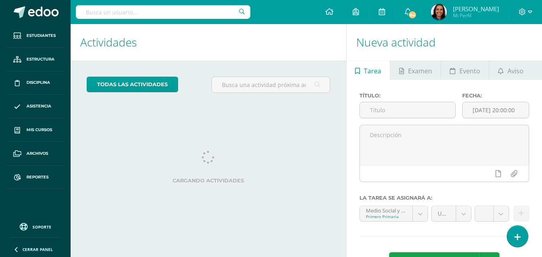
click at [136, 14] on input "text" at bounding box center [163, 12] width 174 height 14
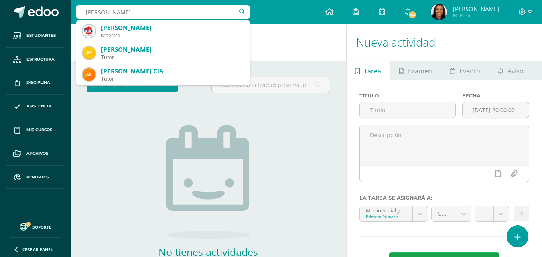
type input "alejandra Martínez"
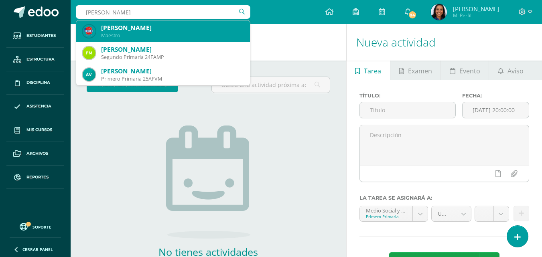
click at [133, 40] on div "Alejandra Raquel Martínez Velásquez Maestro" at bounding box center [163, 31] width 161 height 22
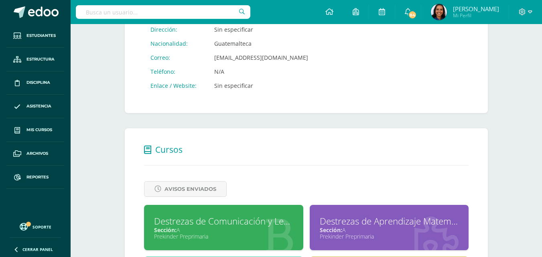
scroll to position [269, 0]
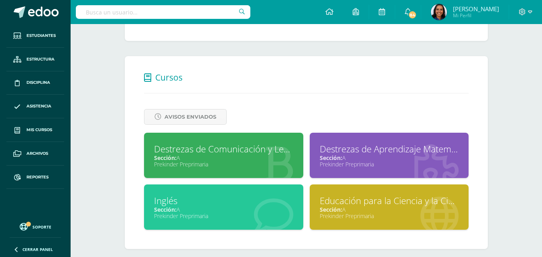
click at [250, 166] on div "Prekinder Preprimaria" at bounding box center [223, 164] width 139 height 8
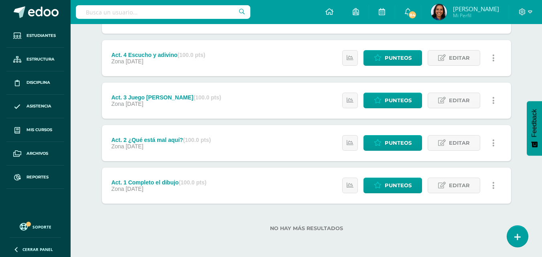
scroll to position [11, 0]
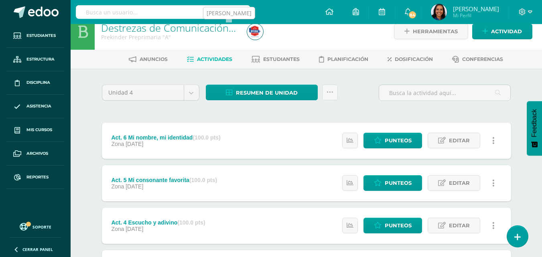
click at [253, 37] on img at bounding box center [255, 32] width 16 height 16
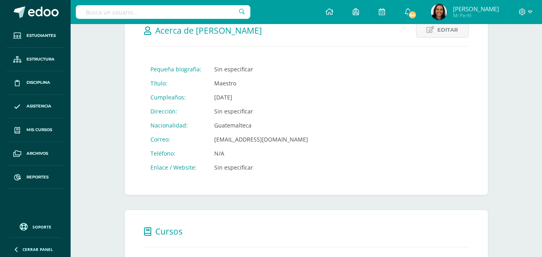
scroll to position [277, 0]
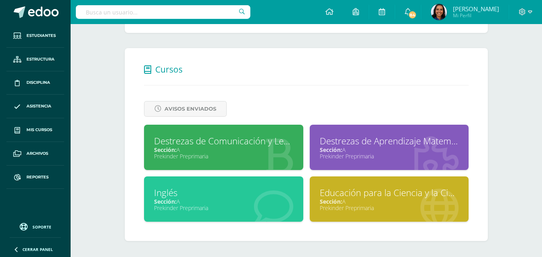
click at [404, 156] on div "Prekinder Preprimaria" at bounding box center [388, 156] width 139 height 8
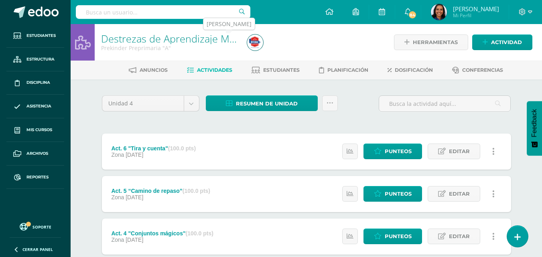
click at [261, 45] on img at bounding box center [255, 42] width 16 height 16
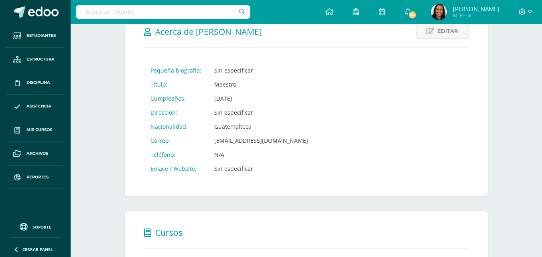
scroll to position [277, 0]
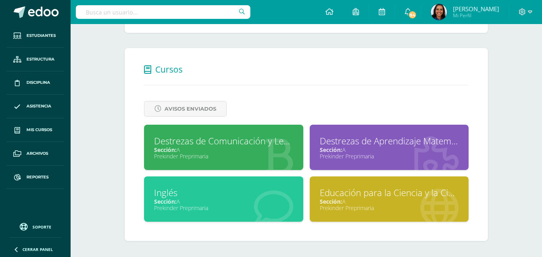
click at [256, 204] on div "Prekinder Preprimaria" at bounding box center [223, 208] width 139 height 8
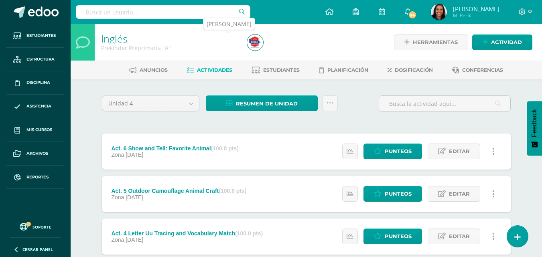
click at [250, 38] on img at bounding box center [255, 42] width 16 height 16
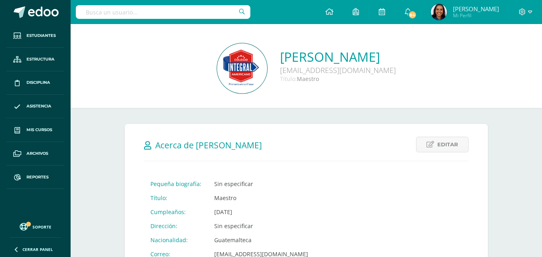
click at [534, 64] on div "[PERSON_NAME] [EMAIL_ADDRESS][DOMAIN_NAME] Título: Maestro" at bounding box center [306, 69] width 458 height 52
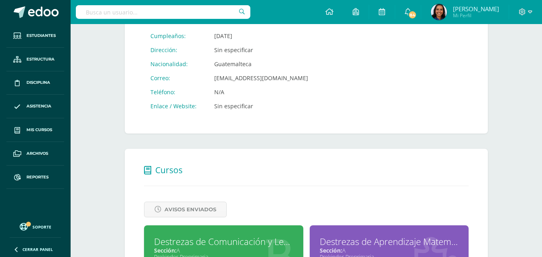
scroll to position [277, 0]
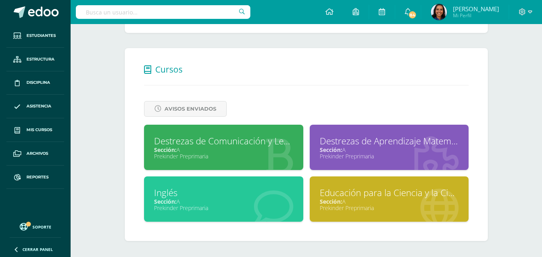
click at [431, 218] on icon at bounding box center [439, 207] width 38 height 39
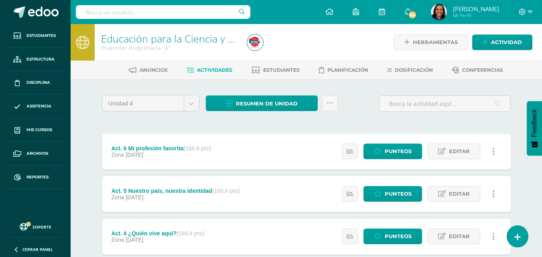
click at [171, 8] on input "text" at bounding box center [163, 12] width 174 height 14
type input "[PERSON_NAME]"
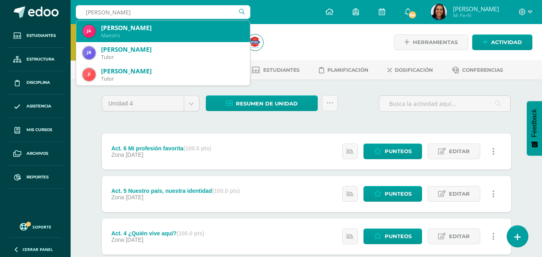
click at [157, 27] on div "[PERSON_NAME]" at bounding box center [172, 28] width 142 height 8
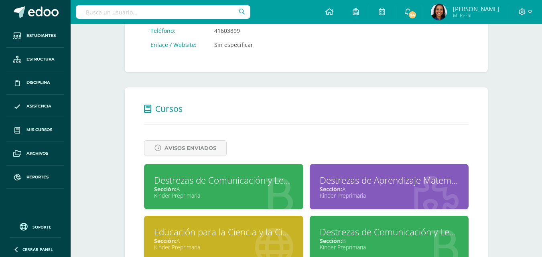
scroll to position [252, 0]
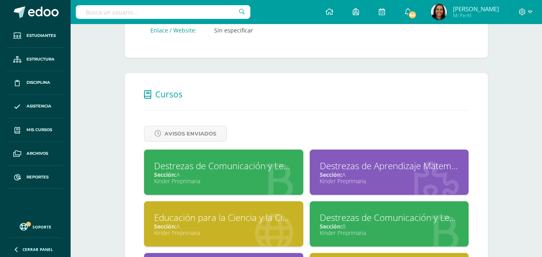
click at [279, 176] on div "Sección: A" at bounding box center [223, 175] width 139 height 8
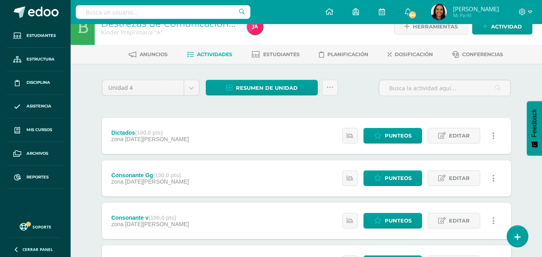
scroll to position [12, 0]
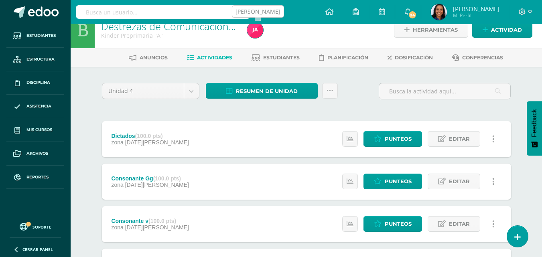
click at [253, 31] on img at bounding box center [255, 30] width 16 height 16
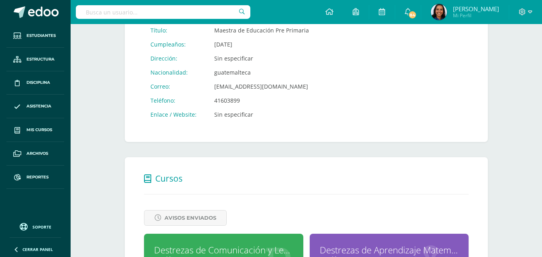
scroll to position [328, 0]
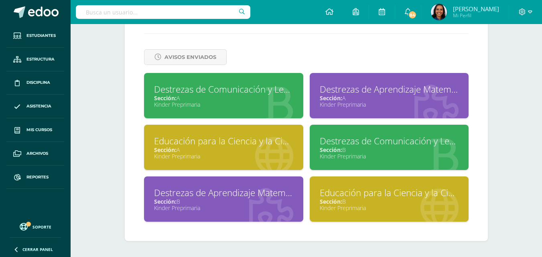
click at [408, 110] on div at bounding box center [436, 100] width 64 height 54
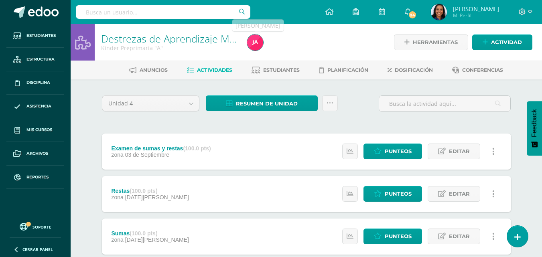
click at [256, 45] on img at bounding box center [255, 42] width 16 height 16
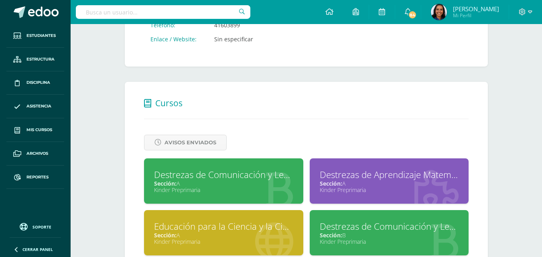
scroll to position [287, 0]
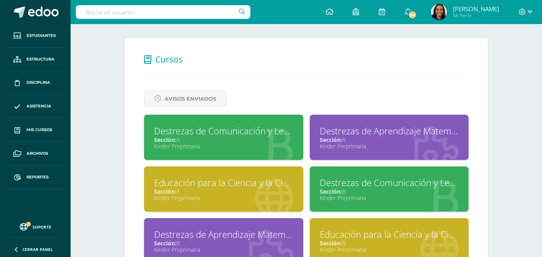
click at [228, 203] on div "Educación para la Ciencia y la Ciudadanía Sección: A Kinder Preprimaria" at bounding box center [223, 188] width 159 height 45
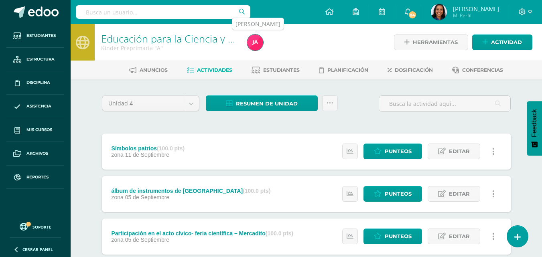
click at [261, 36] on link at bounding box center [255, 42] width 16 height 16
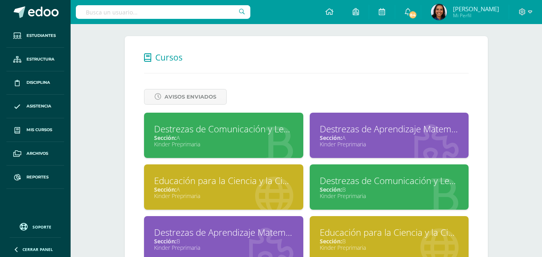
scroll to position [302, 0]
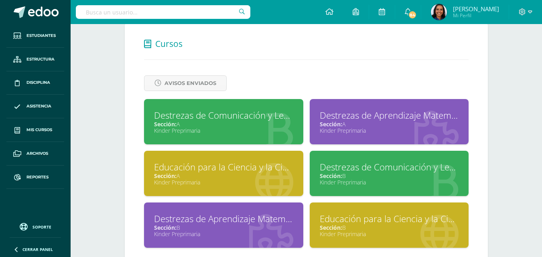
click at [334, 233] on div "Kinder Preprimaria" at bounding box center [388, 234] width 139 height 8
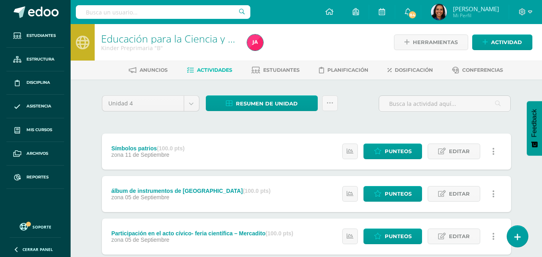
click at [164, 10] on input "text" at bounding box center [163, 12] width 174 height 14
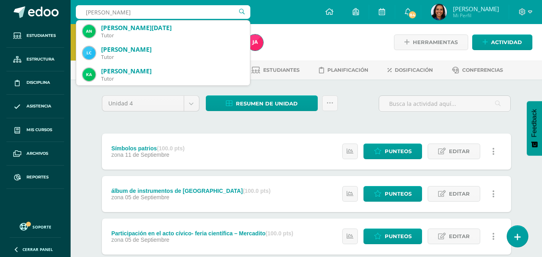
type input "lucía"
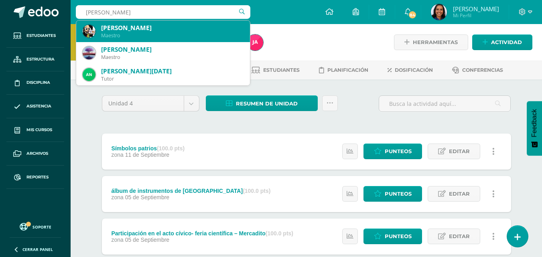
click at [156, 26] on div "[PERSON_NAME]" at bounding box center [172, 28] width 142 height 8
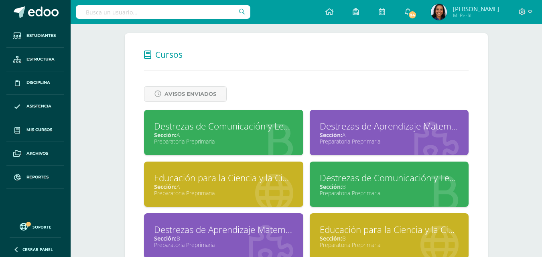
scroll to position [304, 0]
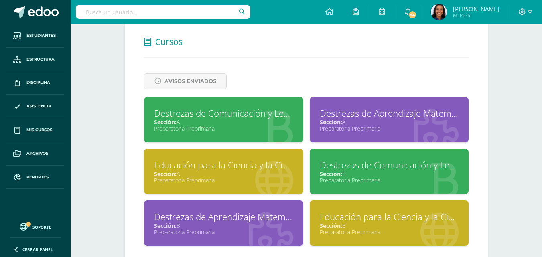
click at [269, 124] on div "Sección: A" at bounding box center [223, 122] width 139 height 8
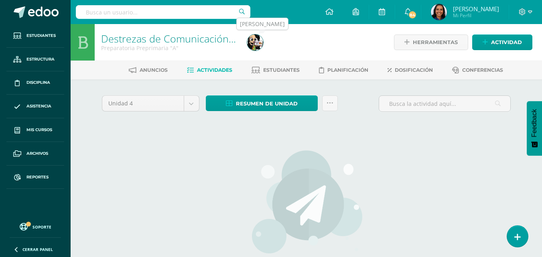
click at [257, 39] on img at bounding box center [255, 42] width 16 height 16
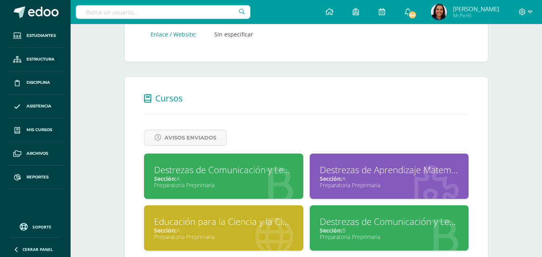
scroll to position [253, 0]
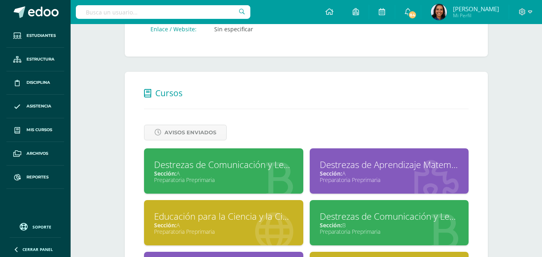
click at [414, 178] on div "Preparatoria Preprimaria" at bounding box center [388, 180] width 139 height 8
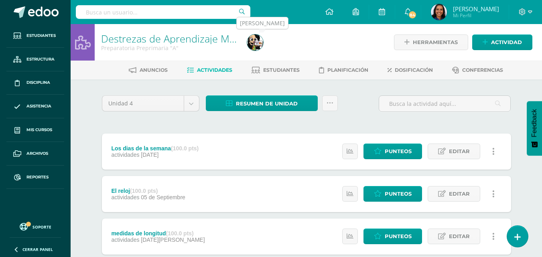
click at [253, 40] on img at bounding box center [255, 42] width 16 height 16
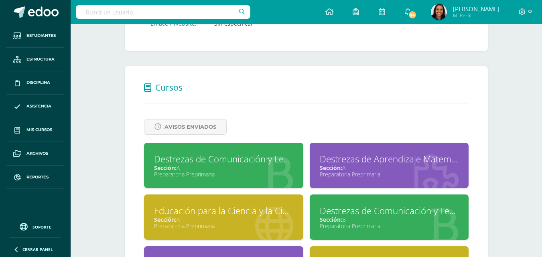
scroll to position [265, 0]
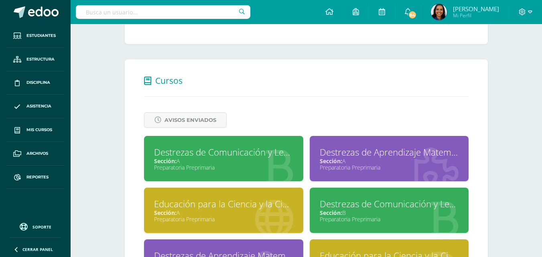
drag, startPoint x: 547, startPoint y: 91, endPoint x: 547, endPoint y: 200, distance: 109.8
click at [541, 200] on html "Estudiantes Estructura Disciplina Asistencia Mis cursos Archivos Reportes Sopor…" at bounding box center [271, 27] width 542 height 585
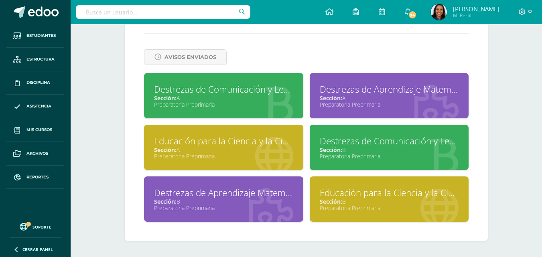
click at [374, 191] on div "Educación para la Ciencia y la Ciudadanía" at bounding box center [388, 192] width 139 height 12
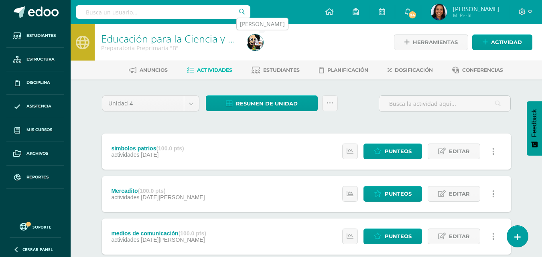
click at [261, 38] on img at bounding box center [255, 42] width 16 height 16
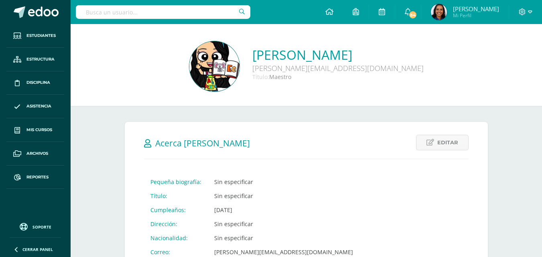
scroll to position [302, 0]
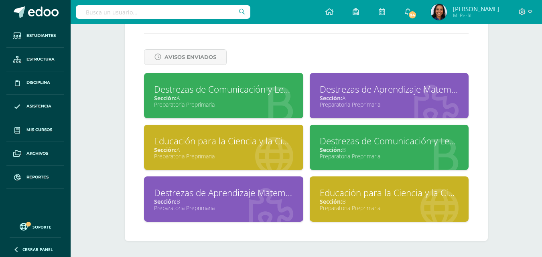
click at [390, 212] on div "Educación para la Ciencia y la Ciudadanía Sección: B Preparatoria Preprimaria" at bounding box center [388, 198] width 159 height 45
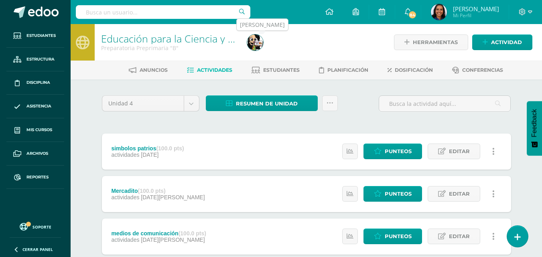
click at [259, 38] on img at bounding box center [255, 42] width 16 height 16
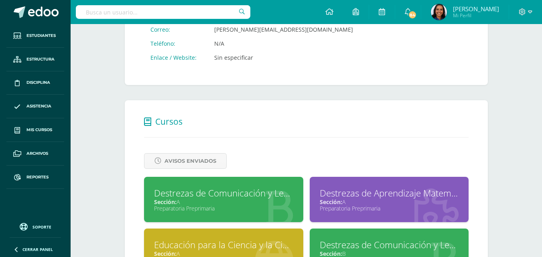
scroll to position [328, 0]
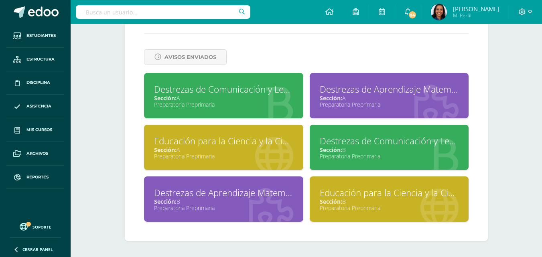
click at [231, 209] on div "Preparatoria Preprimaria" at bounding box center [223, 208] width 139 height 8
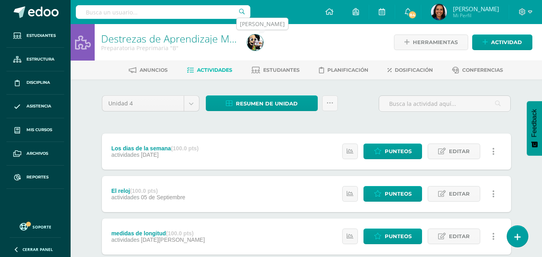
click at [247, 39] on link at bounding box center [255, 42] width 16 height 16
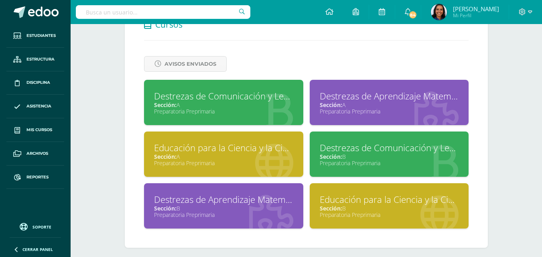
scroll to position [328, 0]
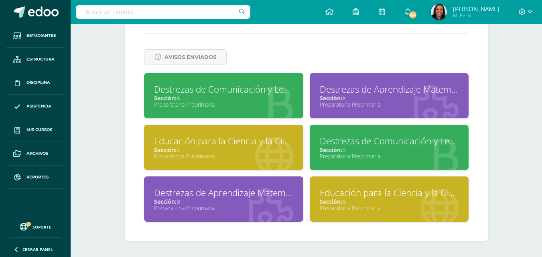
click at [395, 159] on div "Preparatoria Preprimaria" at bounding box center [388, 156] width 139 height 8
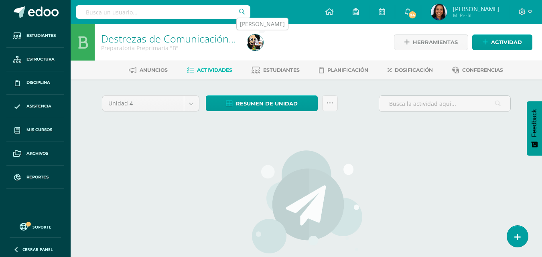
click at [257, 40] on img at bounding box center [255, 42] width 16 height 16
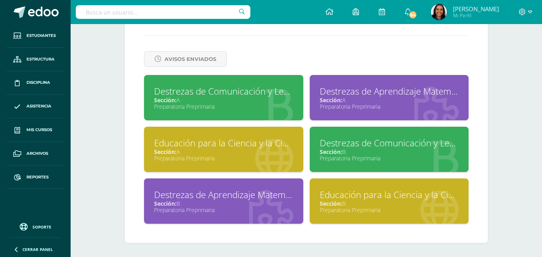
scroll to position [328, 0]
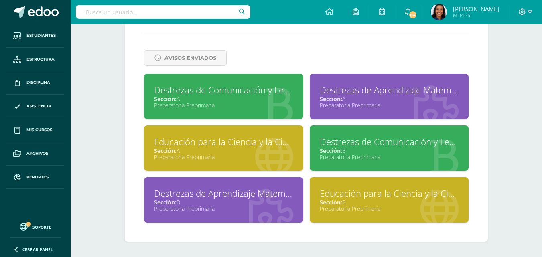
click at [246, 158] on div "Preparatoria Preprimaria" at bounding box center [223, 157] width 139 height 8
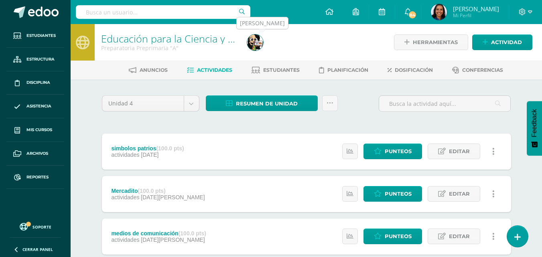
click at [253, 43] on img at bounding box center [255, 42] width 16 height 16
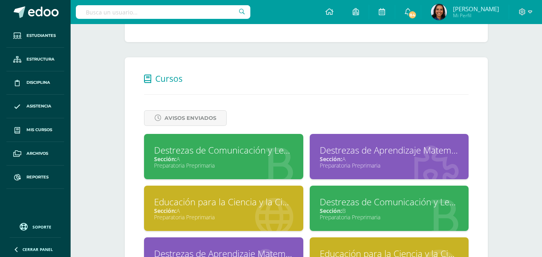
scroll to position [316, 0]
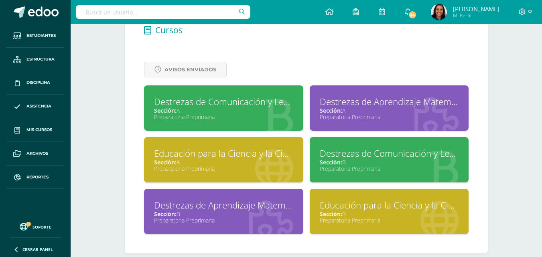
click at [407, 113] on div "Preparatoria Preprimaria" at bounding box center [388, 117] width 139 height 8
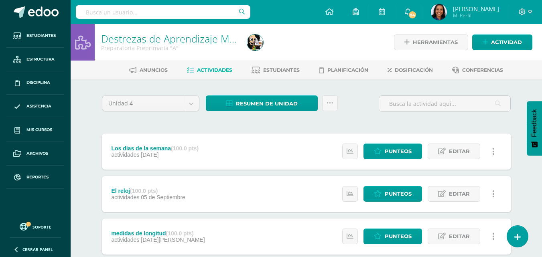
click at [217, 13] on input "text" at bounding box center [163, 12] width 174 height 14
type input "Cindy mart"
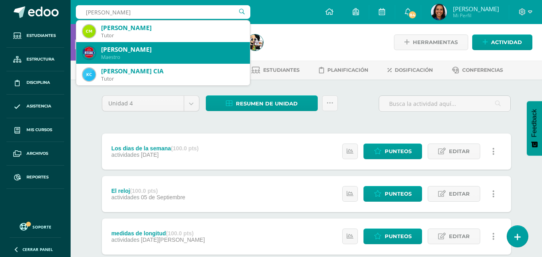
click at [132, 51] on div "Cindy Martinez" at bounding box center [172, 49] width 142 height 8
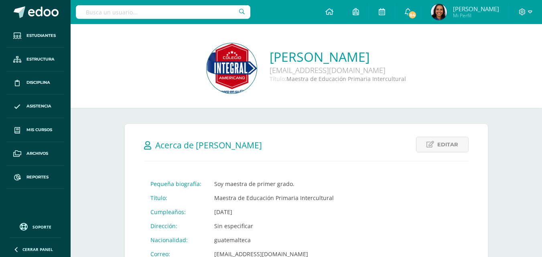
scroll to position [277, 0]
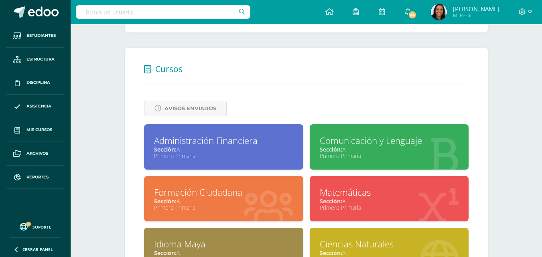
click at [224, 142] on div "Administración Financiera" at bounding box center [223, 140] width 139 height 12
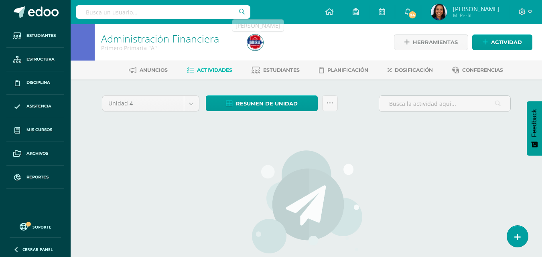
click at [252, 49] on img at bounding box center [255, 42] width 16 height 16
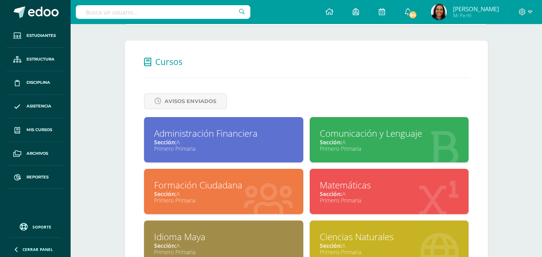
scroll to position [285, 0]
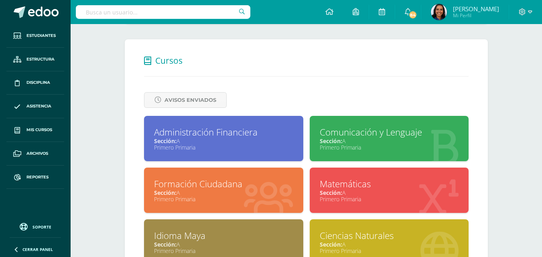
click at [423, 120] on div at bounding box center [444, 142] width 50 height 54
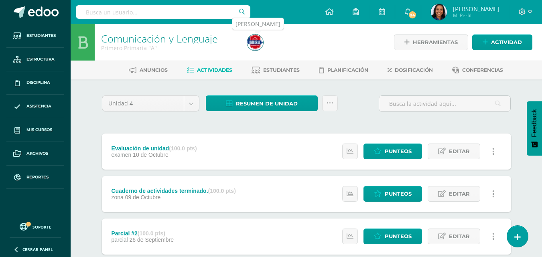
click at [259, 36] on img at bounding box center [255, 42] width 16 height 16
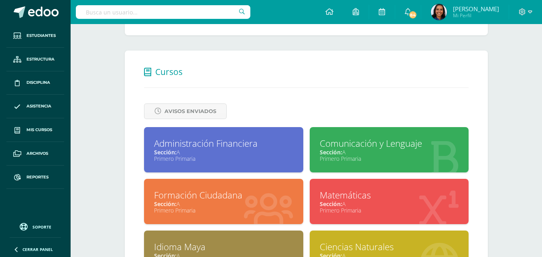
click at [223, 191] on div "Formación Ciudadana" at bounding box center [223, 195] width 139 height 12
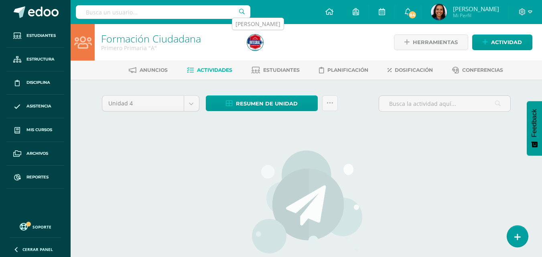
click at [255, 48] on img at bounding box center [255, 42] width 16 height 16
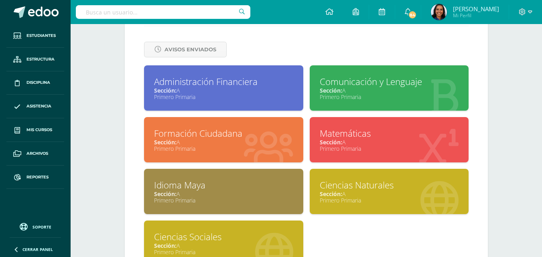
scroll to position [359, 0]
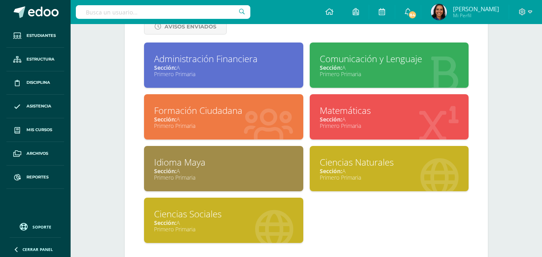
click at [354, 129] on div "Primero Primaria" at bounding box center [388, 126] width 139 height 8
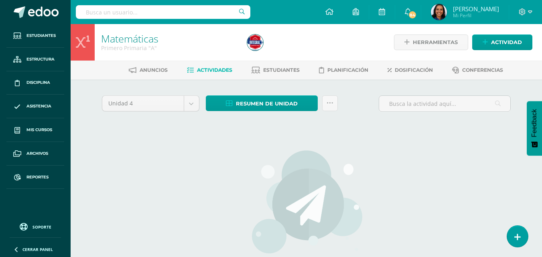
click at [249, 43] on img at bounding box center [255, 42] width 16 height 16
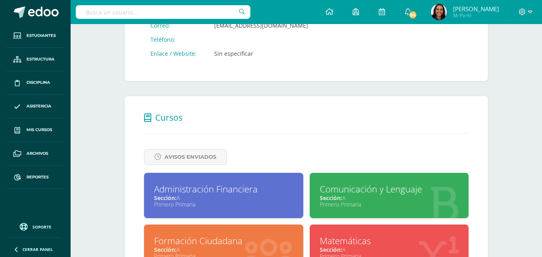
scroll to position [380, 0]
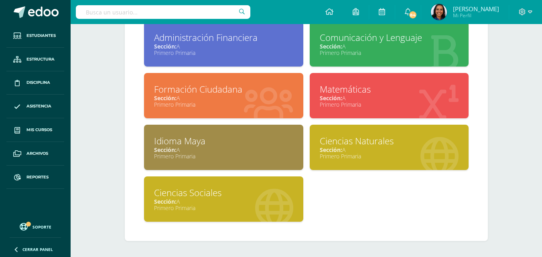
click at [233, 168] on div "Idioma Maya Sección: A Primero Primaria" at bounding box center [223, 147] width 159 height 45
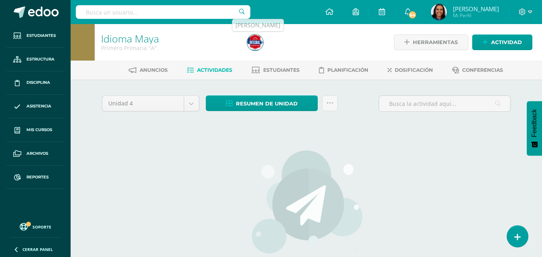
click at [250, 43] on img at bounding box center [255, 42] width 16 height 16
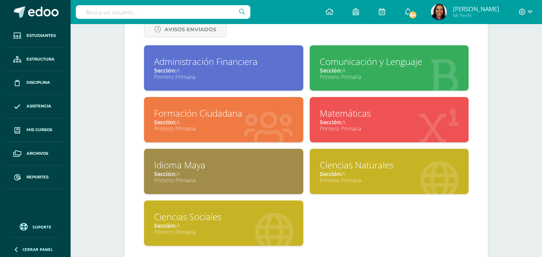
scroll to position [358, 0]
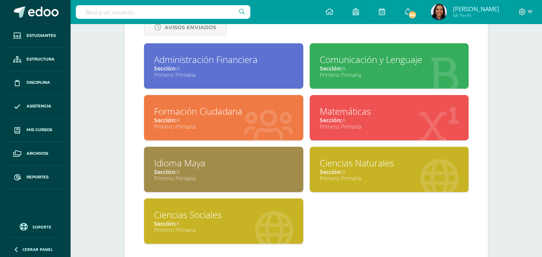
click at [406, 171] on div "Sección: A" at bounding box center [388, 172] width 139 height 8
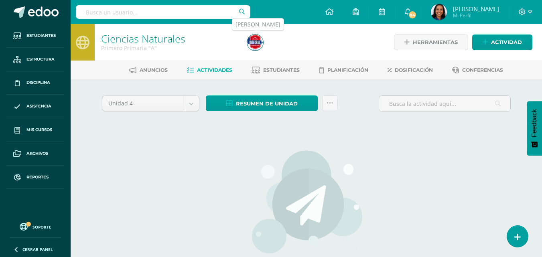
click at [262, 42] on img at bounding box center [255, 42] width 16 height 16
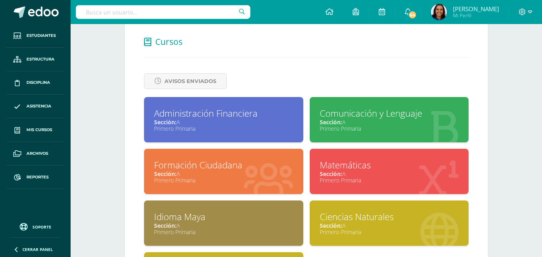
scroll to position [380, 0]
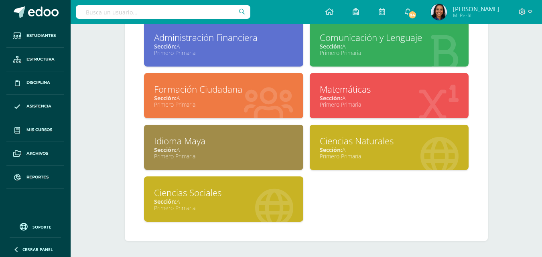
click at [283, 182] on div at bounding box center [274, 203] width 58 height 54
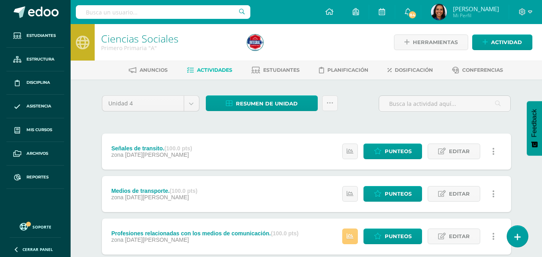
click at [169, 7] on input "text" at bounding box center [163, 12] width 174 height 14
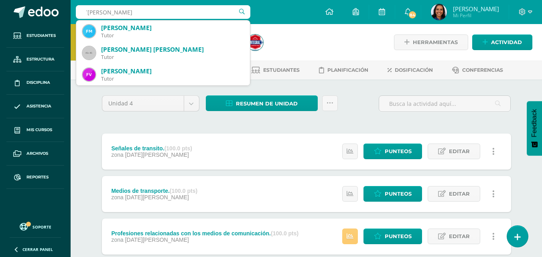
type input "´fabiola leon"
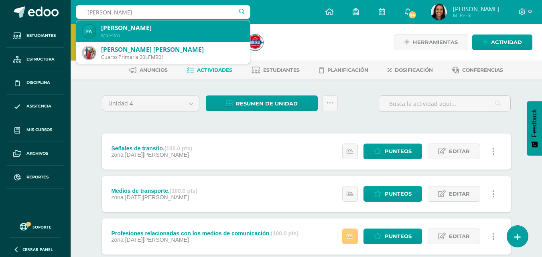
click at [166, 29] on div "[PERSON_NAME]" at bounding box center [172, 28] width 142 height 8
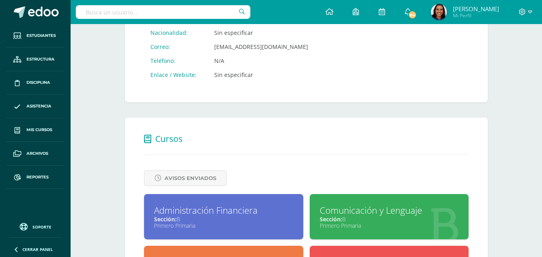
scroll to position [224, 0]
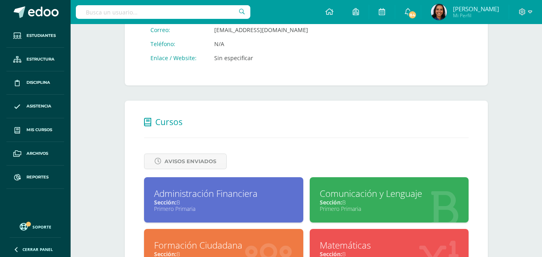
click at [228, 186] on div "Administración Financiera Sección: B Primero Primaria" at bounding box center [223, 199] width 159 height 45
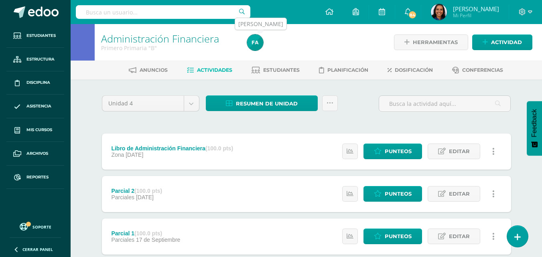
click at [249, 40] on img at bounding box center [255, 42] width 16 height 16
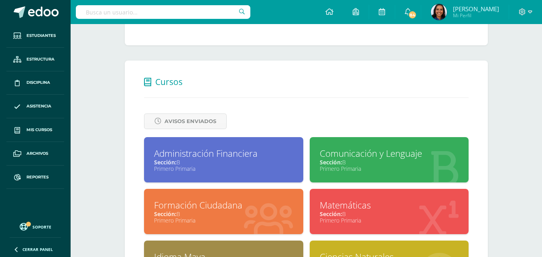
scroll to position [269, 0]
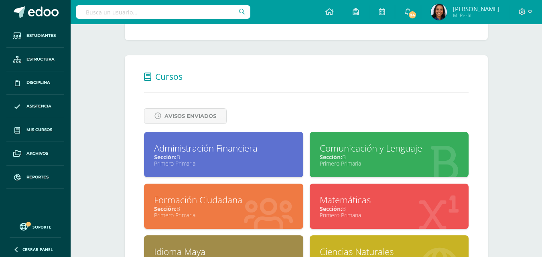
click at [330, 138] on div "Comunicación y Lenguaje Sección: B Primero Primaria" at bounding box center [388, 154] width 159 height 45
click at [349, 169] on div "Comunicación y Lenguaje Sección: B Primero Primaria" at bounding box center [388, 154] width 159 height 45
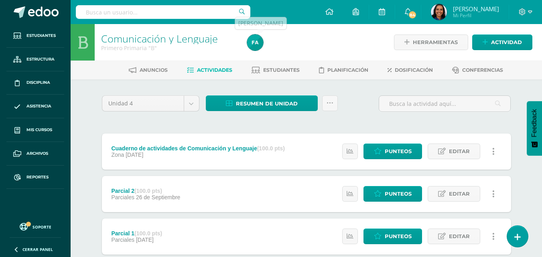
click at [256, 40] on img at bounding box center [255, 42] width 16 height 16
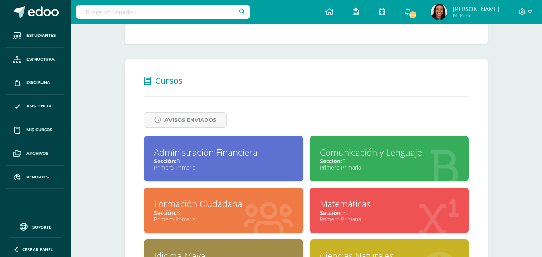
scroll to position [269, 0]
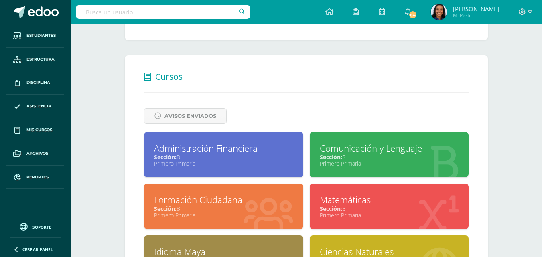
click at [258, 204] on div "Formación Ciudadana" at bounding box center [223, 200] width 139 height 12
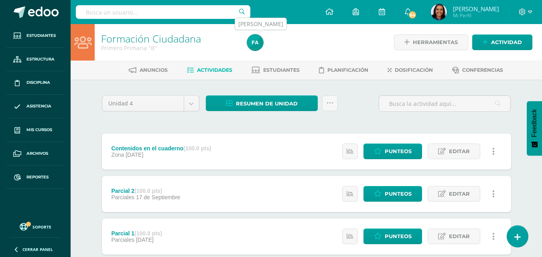
click at [261, 48] on link at bounding box center [255, 42] width 16 height 16
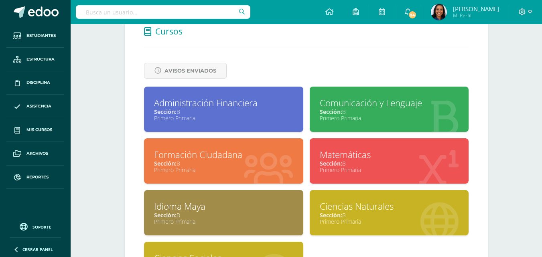
scroll to position [380, 0]
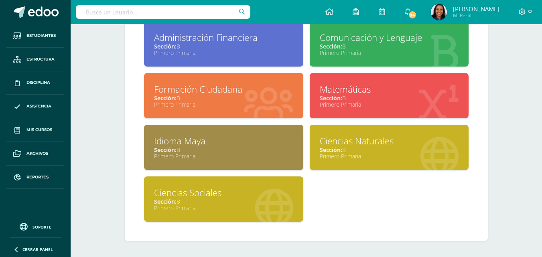
click at [410, 86] on div "Matemáticas" at bounding box center [388, 89] width 139 height 12
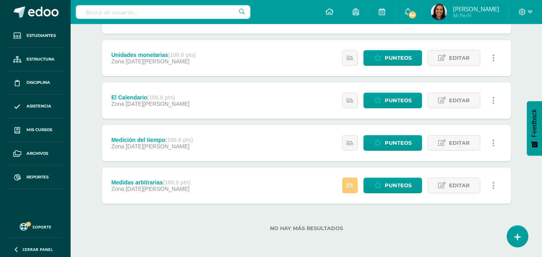
scroll to position [8, 0]
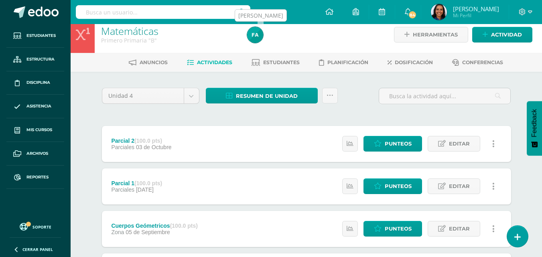
click at [250, 34] on img at bounding box center [255, 35] width 16 height 16
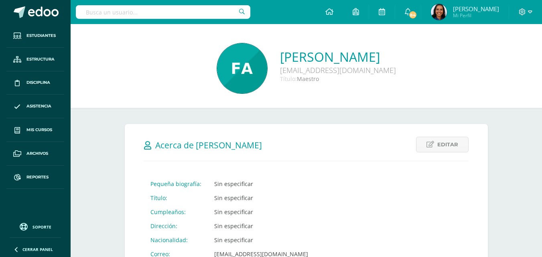
click at [200, 19] on div at bounding box center [163, 12] width 174 height 24
click at [200, 14] on input "text" at bounding box center [163, 12] width 174 height 14
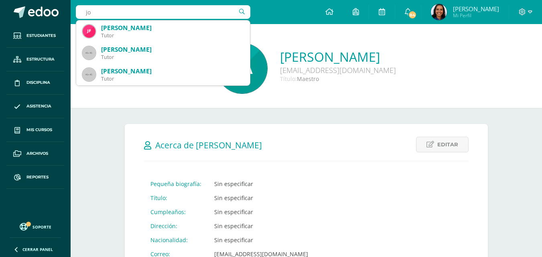
type input "j"
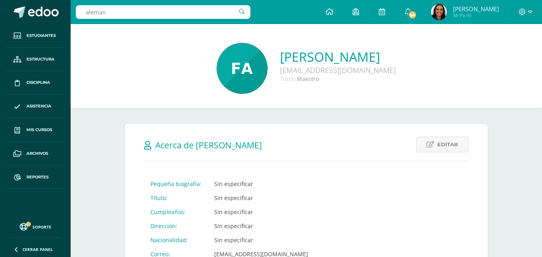
type input "aleman"
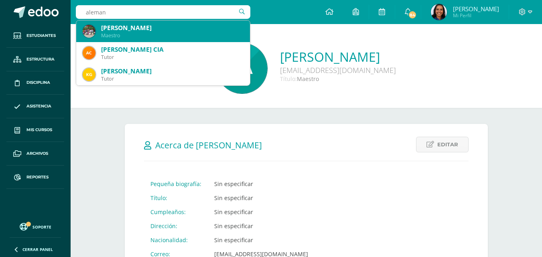
click at [179, 26] on div "[PERSON_NAME]" at bounding box center [172, 28] width 142 height 8
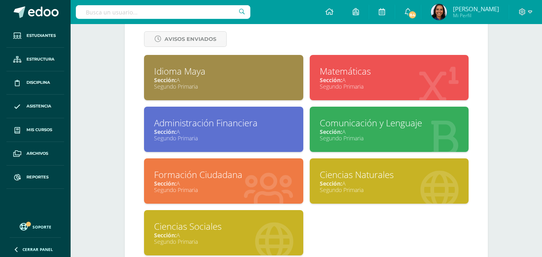
scroll to position [345, 0]
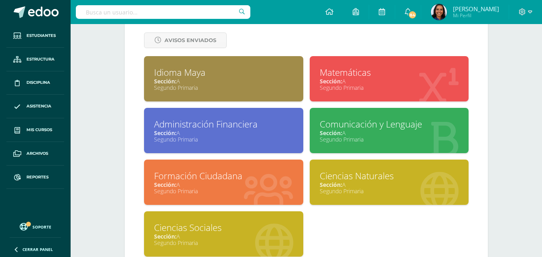
click at [191, 77] on div "Idioma Maya" at bounding box center [223, 72] width 139 height 12
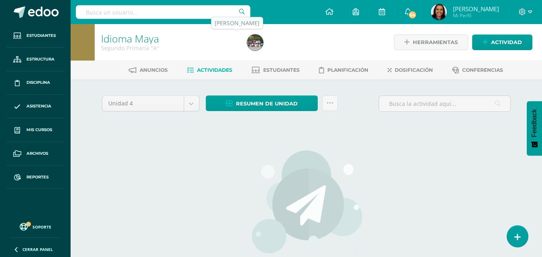
click at [256, 43] on img at bounding box center [255, 42] width 16 height 16
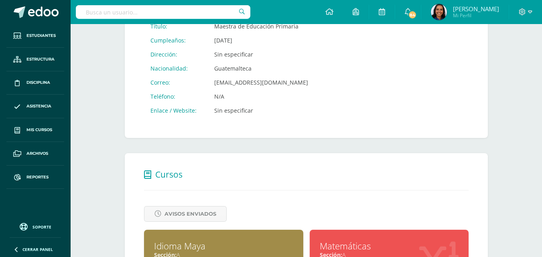
scroll to position [275, 0]
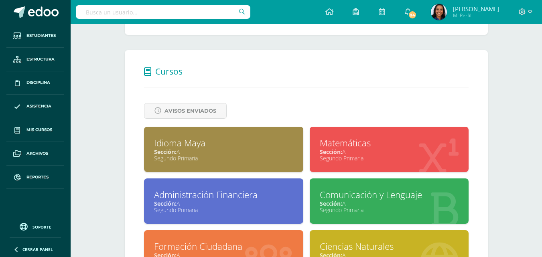
click at [397, 156] on div "Segundo Primaria" at bounding box center [388, 158] width 139 height 8
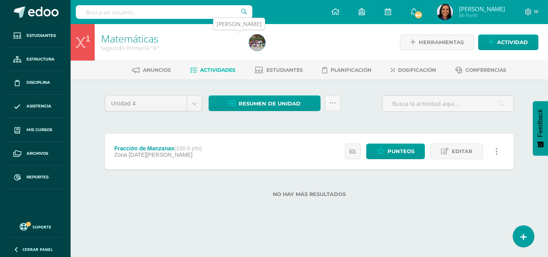
click at [263, 41] on img at bounding box center [257, 42] width 16 height 16
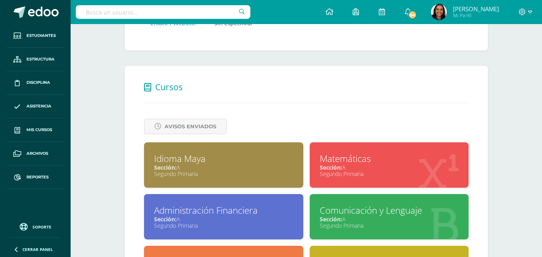
scroll to position [267, 0]
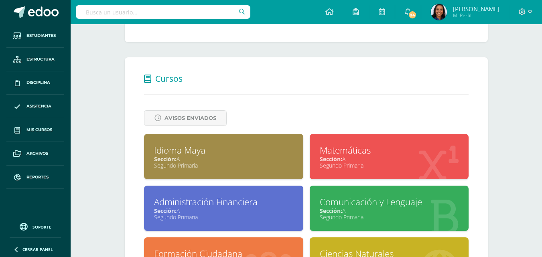
click at [246, 218] on div "Segundo Primaria" at bounding box center [223, 217] width 139 height 8
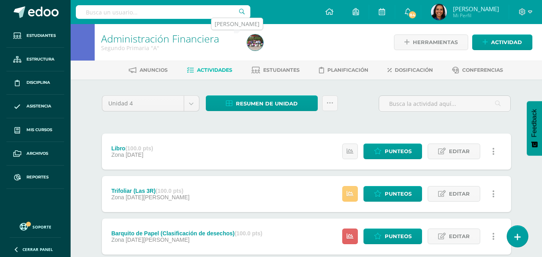
click at [259, 40] on img at bounding box center [255, 42] width 16 height 16
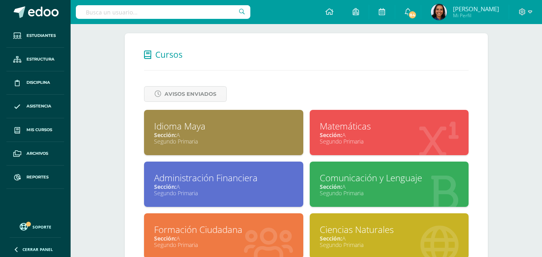
scroll to position [356, 0]
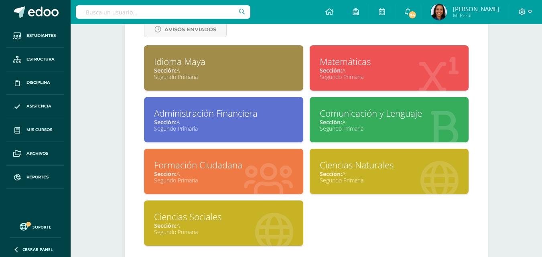
click at [358, 140] on div "Comunicación y Lenguaje Sección: A Segundo Primaria" at bounding box center [388, 119] width 159 height 45
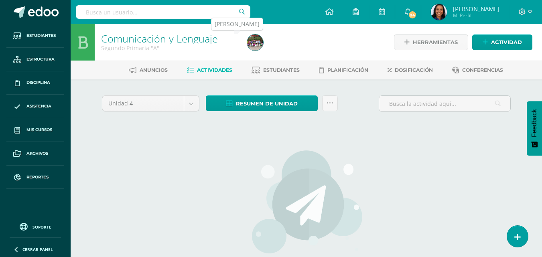
click at [254, 41] on img at bounding box center [255, 42] width 16 height 16
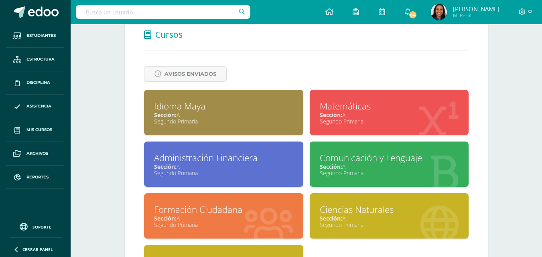
scroll to position [376, 0]
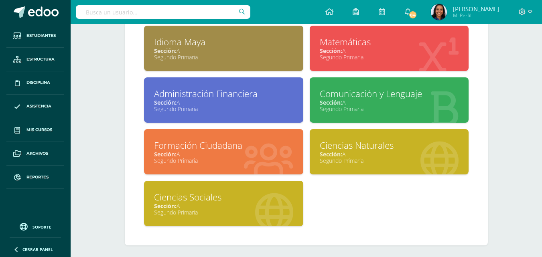
click at [209, 146] on div "Formación Ciudadana" at bounding box center [223, 145] width 139 height 12
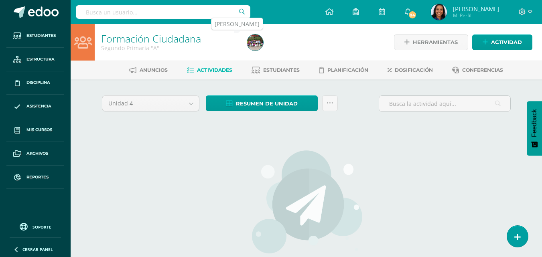
click at [258, 42] on img at bounding box center [255, 42] width 16 height 16
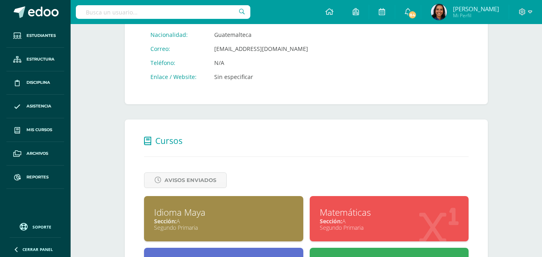
scroll to position [380, 0]
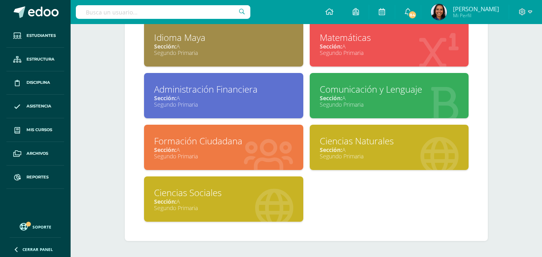
click at [285, 222] on div "Ciencias Sociales Sección: A Segundo Primaria" at bounding box center [224, 202] width 166 height 52
click at [287, 210] on div "Segundo Primaria" at bounding box center [223, 208] width 139 height 8
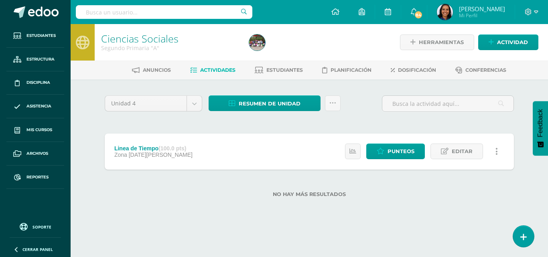
click at [180, 11] on input "text" at bounding box center [164, 12] width 176 height 14
type input "cesar melgar"
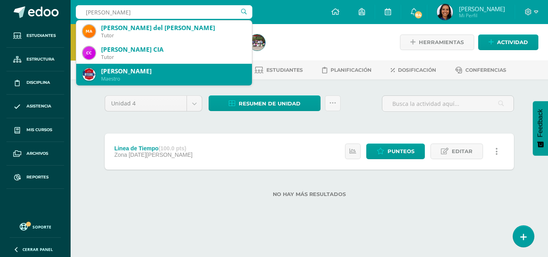
click at [138, 73] on div "[PERSON_NAME]" at bounding box center [173, 71] width 144 height 8
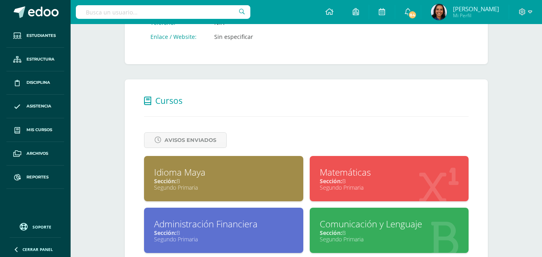
scroll to position [289, 0]
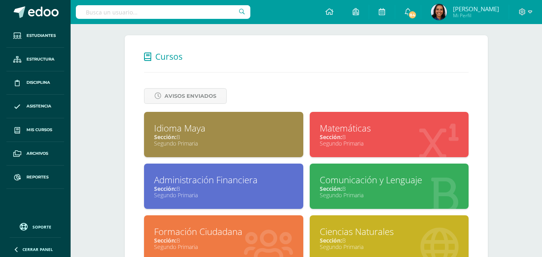
click at [242, 129] on div "Idioma Maya" at bounding box center [223, 128] width 139 height 12
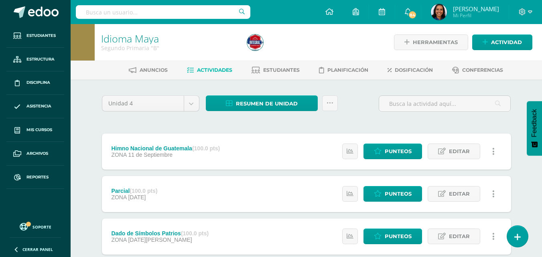
click at [261, 44] on img at bounding box center [255, 42] width 16 height 16
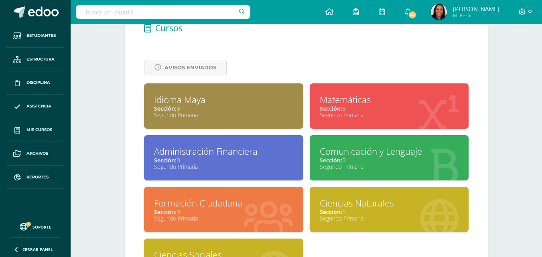
scroll to position [326, 0]
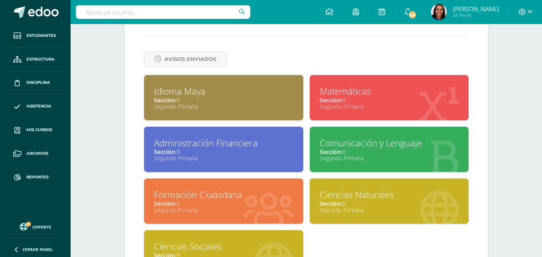
click at [352, 87] on div "Matemáticas" at bounding box center [388, 91] width 139 height 12
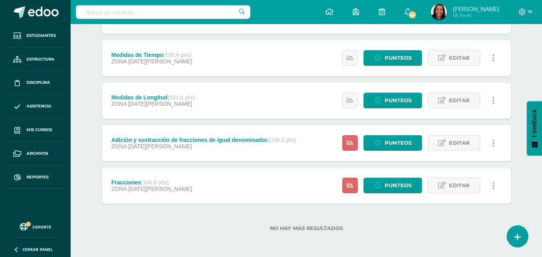
scroll to position [6, 0]
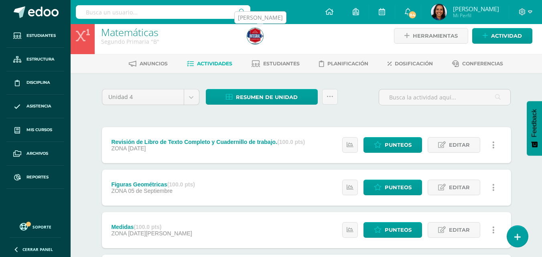
click at [250, 35] on img at bounding box center [255, 36] width 16 height 16
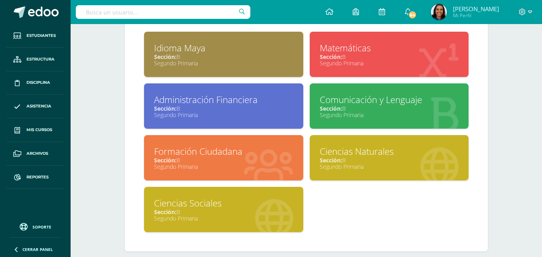
scroll to position [380, 0]
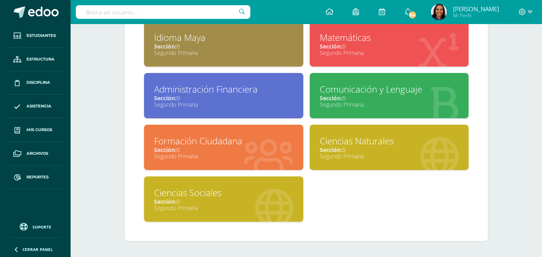
click at [352, 155] on div "Segundo Primaria" at bounding box center [388, 156] width 139 height 8
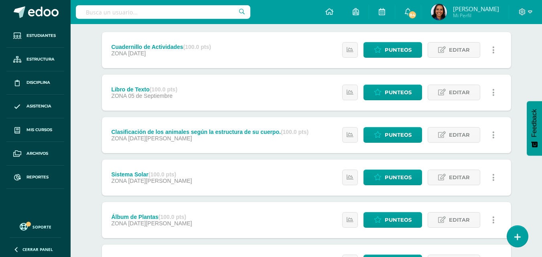
scroll to position [121, 0]
